Goal: Task Accomplishment & Management: Complete application form

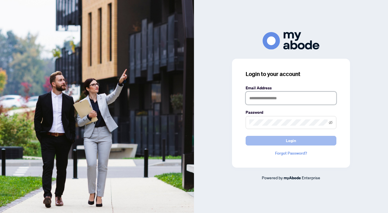
type input "**********"
click at [288, 144] on span "Login" at bounding box center [291, 140] width 10 height 9
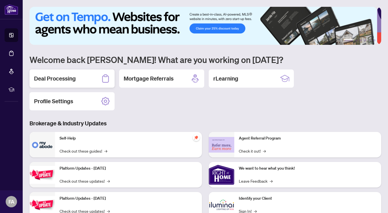
click at [84, 80] on div "Deal Processing" at bounding box center [72, 79] width 85 height 18
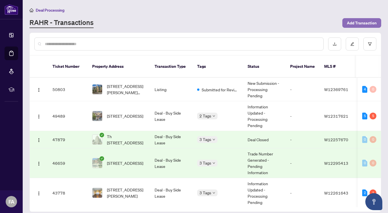
click at [360, 24] on span "Add Transaction" at bounding box center [362, 22] width 30 height 9
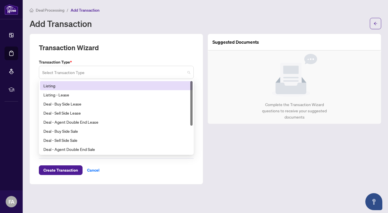
click at [188, 72] on span at bounding box center [116, 72] width 148 height 11
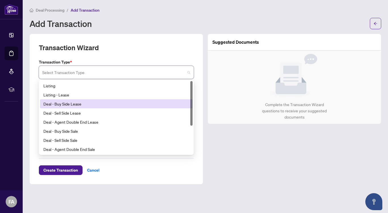
click at [77, 104] on div "Deal - Buy Side Lease" at bounding box center [116, 104] width 146 height 6
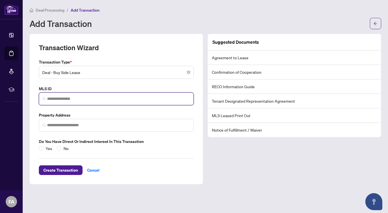
click at [68, 98] on input "search" at bounding box center [118, 99] width 143 height 6
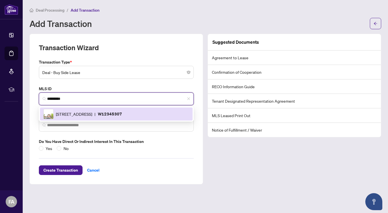
click at [90, 118] on div "[STREET_ADDRESS][GEOGRAPHIC_DATA]" at bounding box center [116, 114] width 146 height 10
type input "*********"
type input "**********"
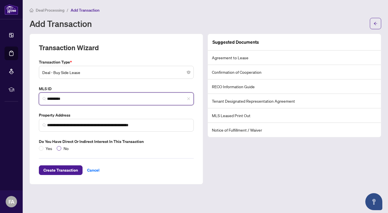
type input "*********"
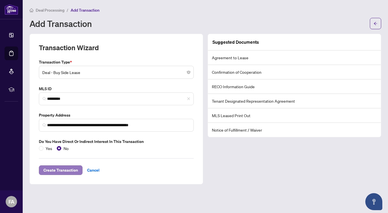
click at [58, 171] on span "Create Transaction" at bounding box center [60, 170] width 35 height 9
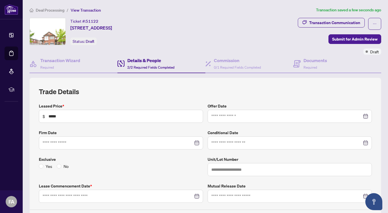
type input "**********"
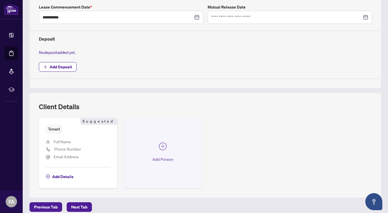
scroll to position [180, 0]
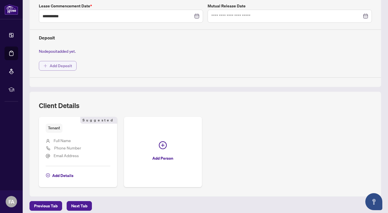
click at [62, 65] on span "Add Deposit" at bounding box center [61, 65] width 22 height 9
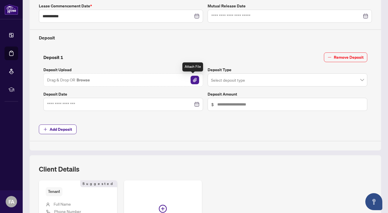
click at [191, 78] on img "button" at bounding box center [195, 80] width 9 height 9
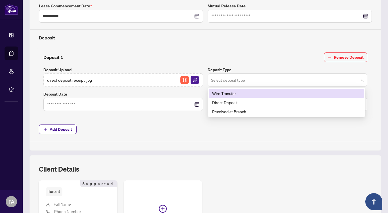
click at [358, 78] on span at bounding box center [287, 80] width 153 height 11
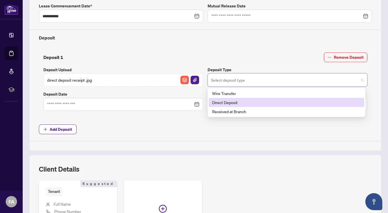
click at [303, 101] on div "Direct Deposit" at bounding box center [286, 102] width 149 height 6
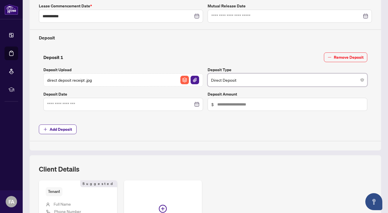
click at [196, 102] on div at bounding box center [123, 104] width 152 height 6
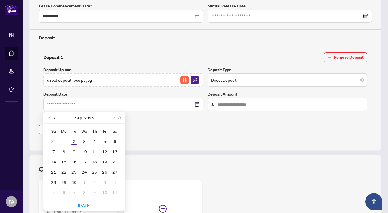
click at [54, 117] on span "Previous month (PageUp)" at bounding box center [55, 117] width 3 height 3
type input "**********"
click at [116, 181] on div "30" at bounding box center [115, 182] width 7 height 7
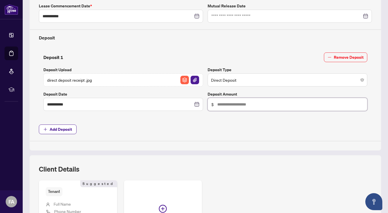
click at [228, 103] on input "text" at bounding box center [290, 104] width 146 height 6
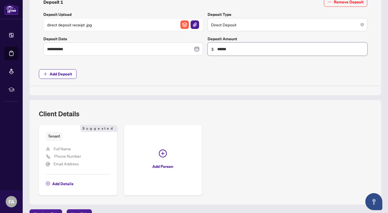
scroll to position [248, 0]
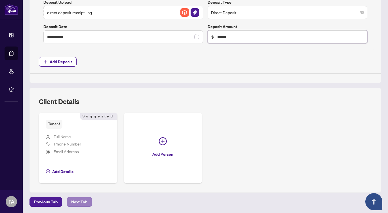
type input "******"
click at [80, 200] on span "Next Tab" at bounding box center [79, 202] width 16 height 9
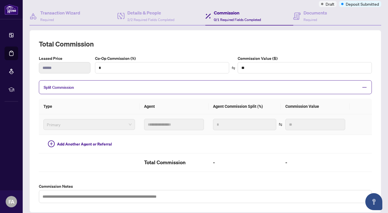
scroll to position [47, 0]
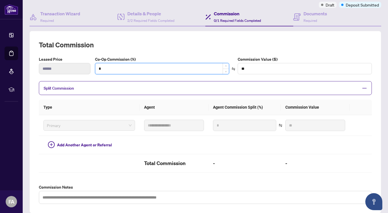
click at [111, 68] on input "*" at bounding box center [162, 68] width 134 height 11
type input "*"
type input "****"
type input "**"
type input "******"
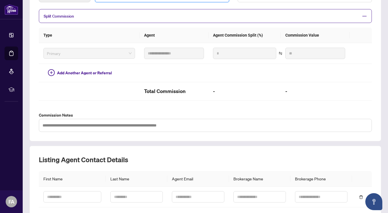
scroll to position [161, 0]
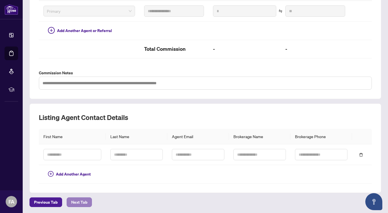
type input "**"
click at [77, 201] on span "Next Tab" at bounding box center [79, 202] width 16 height 9
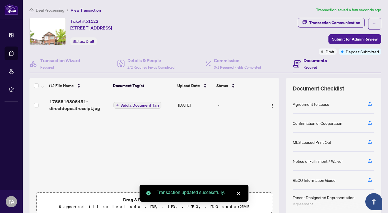
scroll to position [24, 0]
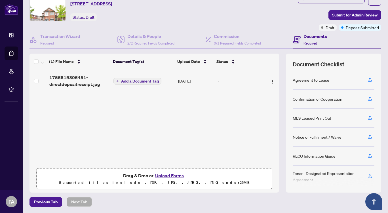
click at [165, 175] on button "Upload Forms" at bounding box center [170, 175] width 32 height 7
click at [167, 174] on button "Upload Forms" at bounding box center [170, 175] width 32 height 7
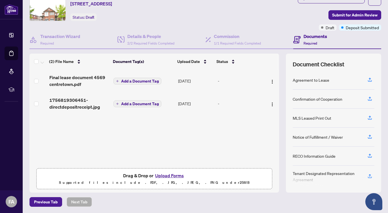
click at [169, 175] on button "Upload Forms" at bounding box center [170, 175] width 32 height 7
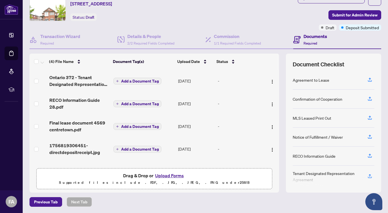
click at [135, 103] on span "Add a Document Tag" at bounding box center [140, 104] width 38 height 4
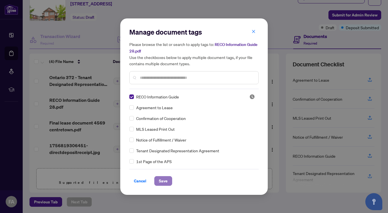
click at [161, 179] on span "Save" at bounding box center [163, 181] width 9 height 9
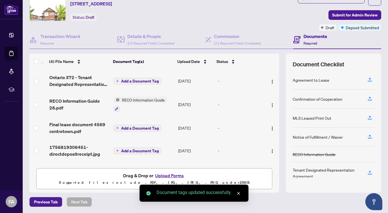
click at [142, 80] on span "Add a Document Tag" at bounding box center [140, 81] width 38 height 4
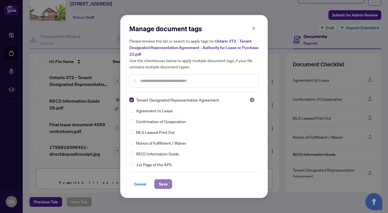
click at [165, 184] on span "Save" at bounding box center [163, 184] width 9 height 9
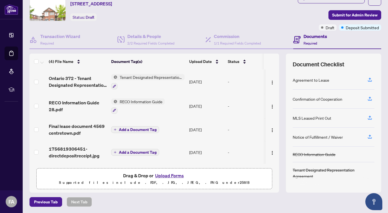
click at [140, 128] on span "Add a Document Tag" at bounding box center [138, 130] width 38 height 4
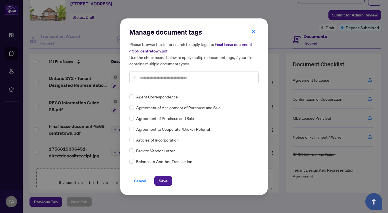
scroll to position [87, 0]
click at [159, 182] on span "Save" at bounding box center [163, 181] width 9 height 9
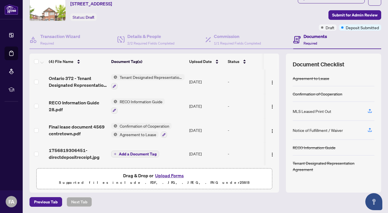
scroll to position [1, 0]
click at [139, 152] on span "Add a Document Tag" at bounding box center [138, 154] width 38 height 4
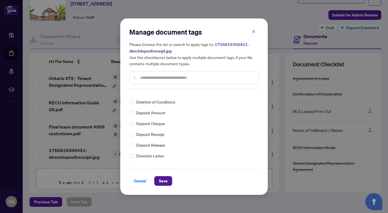
scroll to position [0, 0]
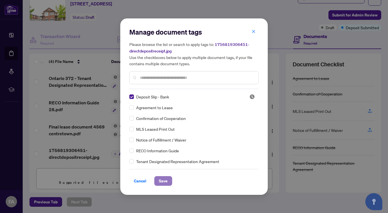
click at [163, 179] on span "Save" at bounding box center [163, 181] width 9 height 9
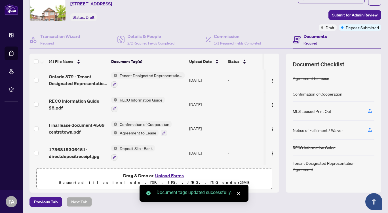
scroll to position [2, 0]
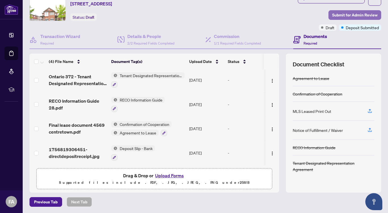
click at [347, 15] on span "Submit for Admin Review" at bounding box center [354, 15] width 45 height 9
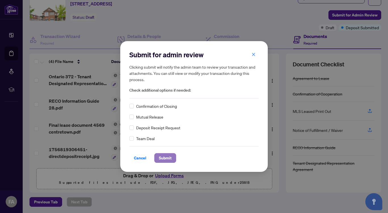
click at [166, 159] on span "Submit" at bounding box center [165, 158] width 13 height 9
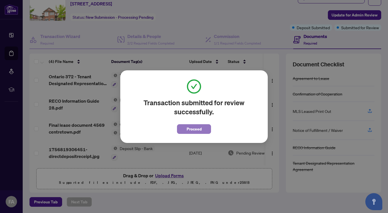
click at [193, 129] on span "Proceed" at bounding box center [194, 129] width 15 height 9
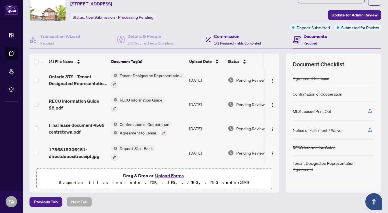
scroll to position [0, 0]
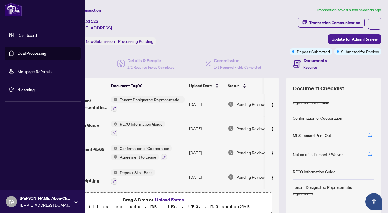
click at [32, 34] on link "Dashboard" at bounding box center [27, 35] width 19 height 5
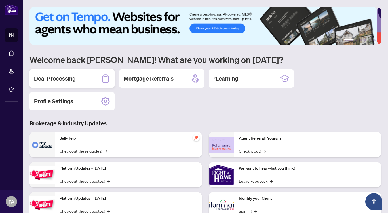
click at [81, 75] on div "Deal Processing" at bounding box center [72, 79] width 85 height 18
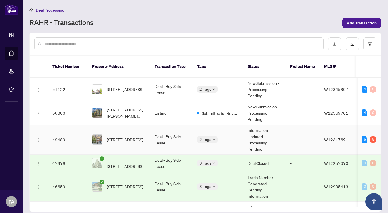
click at [222, 136] on div "2 Tags" at bounding box center [217, 139] width 41 height 7
click at [134, 137] on span "[STREET_ADDRESS]" at bounding box center [125, 140] width 36 height 6
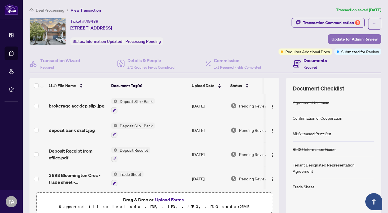
click at [352, 39] on span "Update for Admin Review" at bounding box center [355, 39] width 46 height 9
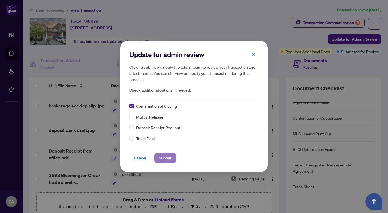
click at [162, 159] on span "Submit" at bounding box center [165, 158] width 13 height 9
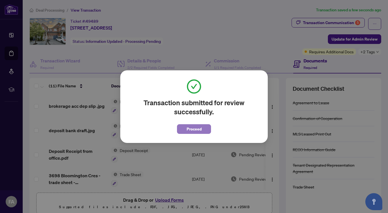
click at [194, 130] on span "Proceed" at bounding box center [194, 129] width 15 height 9
